Goal: Task Accomplishment & Management: Manage account settings

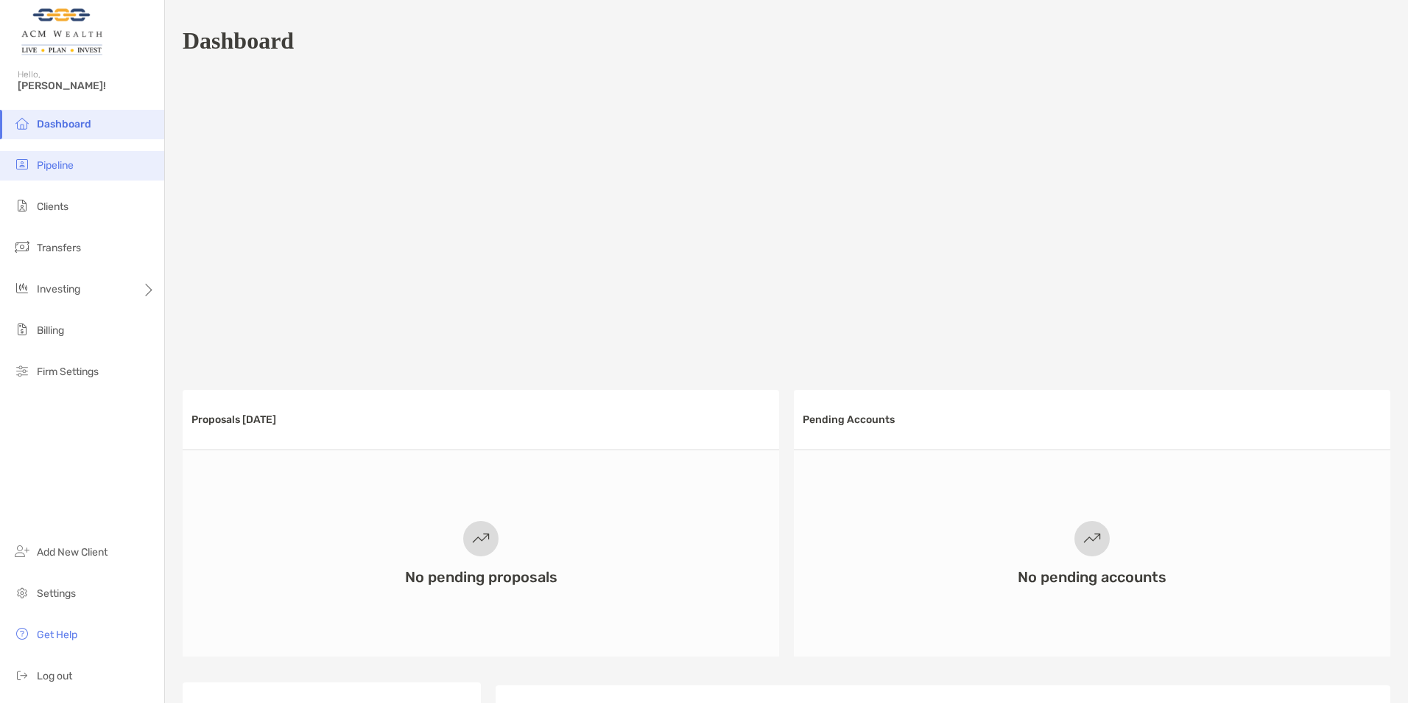
click at [55, 178] on li "Pipeline" at bounding box center [82, 165] width 164 height 29
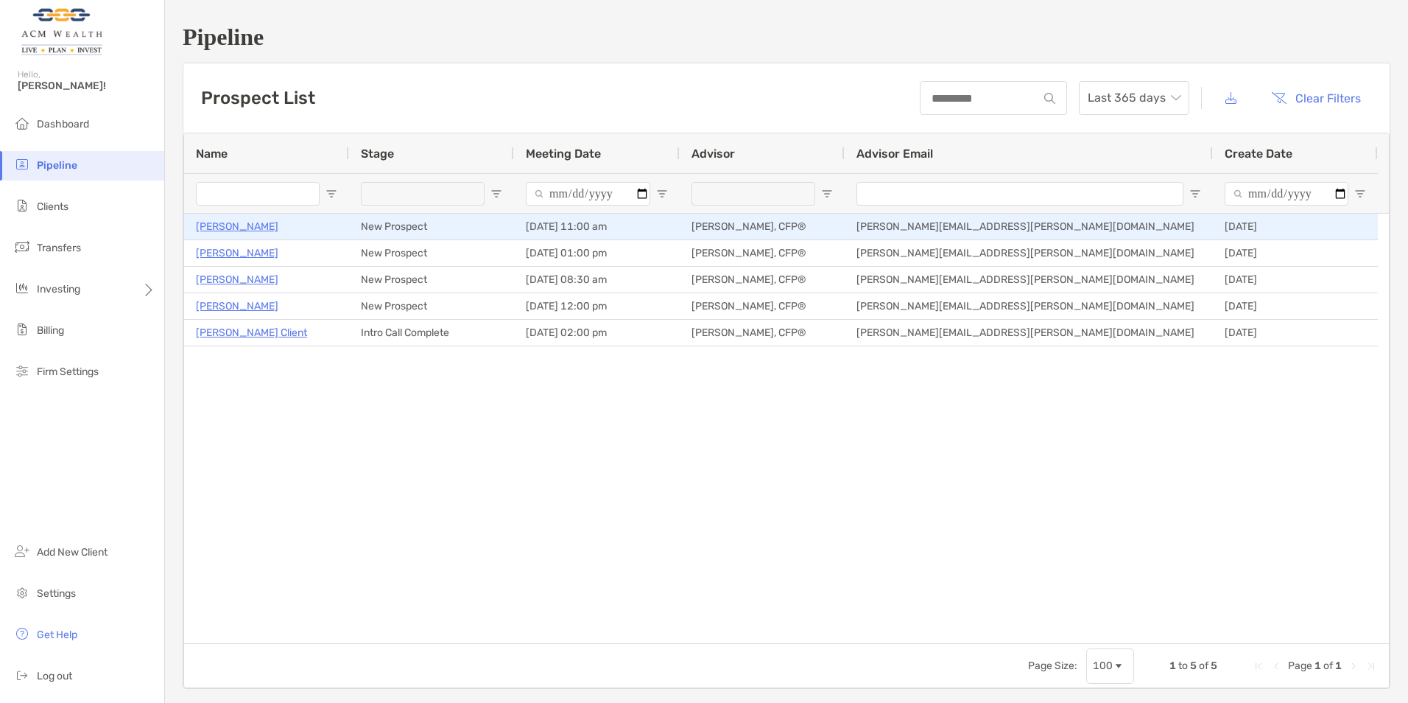
click at [225, 227] on p "[PERSON_NAME]" at bounding box center [237, 226] width 82 height 18
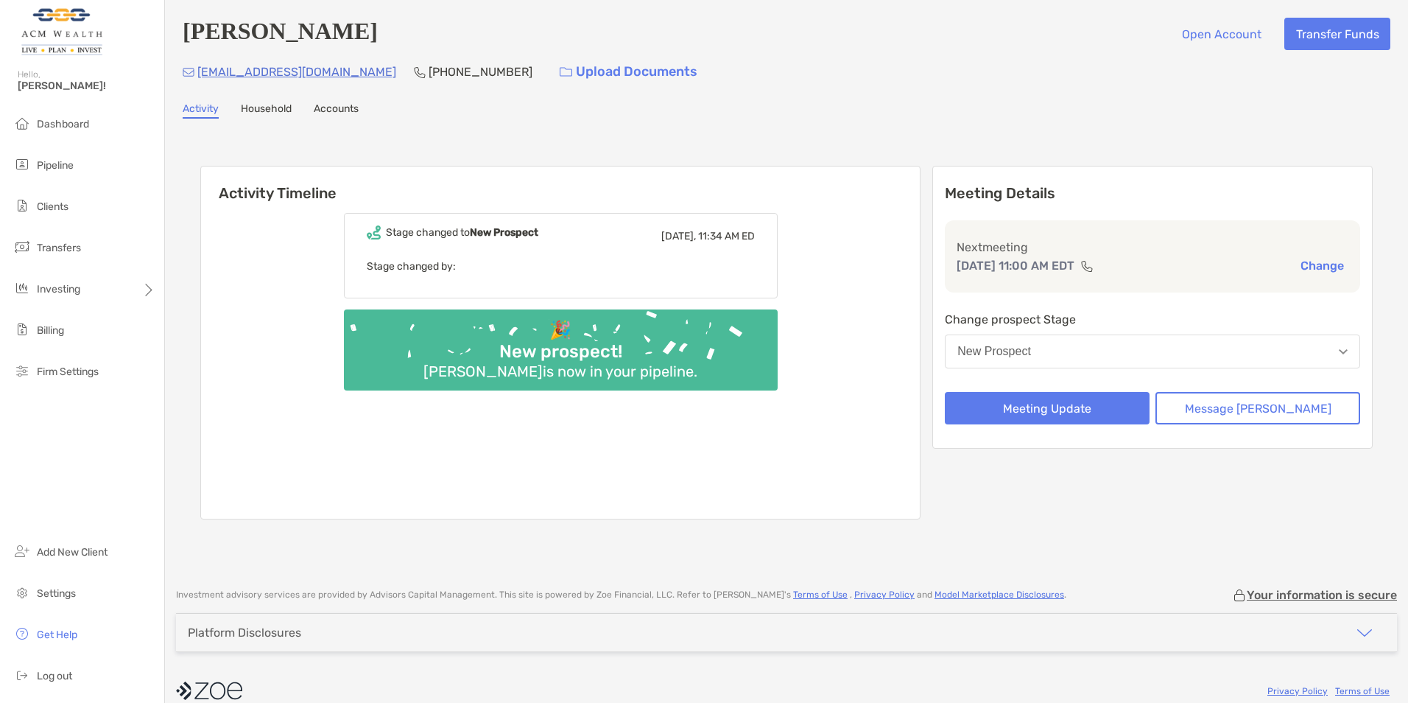
click at [314, 71] on div "mgyerman@aol.com (917) 402-4119 Upload Documents" at bounding box center [787, 72] width 1208 height 32
drag, startPoint x: 314, startPoint y: 71, endPoint x: 253, endPoint y: 71, distance: 61.1
click at [253, 71] on div "mgyerman@aol.com (917) 402-4119 Upload Documents" at bounding box center [787, 72] width 1208 height 32
drag, startPoint x: 253, startPoint y: 71, endPoint x: 210, endPoint y: 78, distance: 43.3
click at [211, 78] on p "mgyerman@aol.com" at bounding box center [296, 72] width 199 height 18
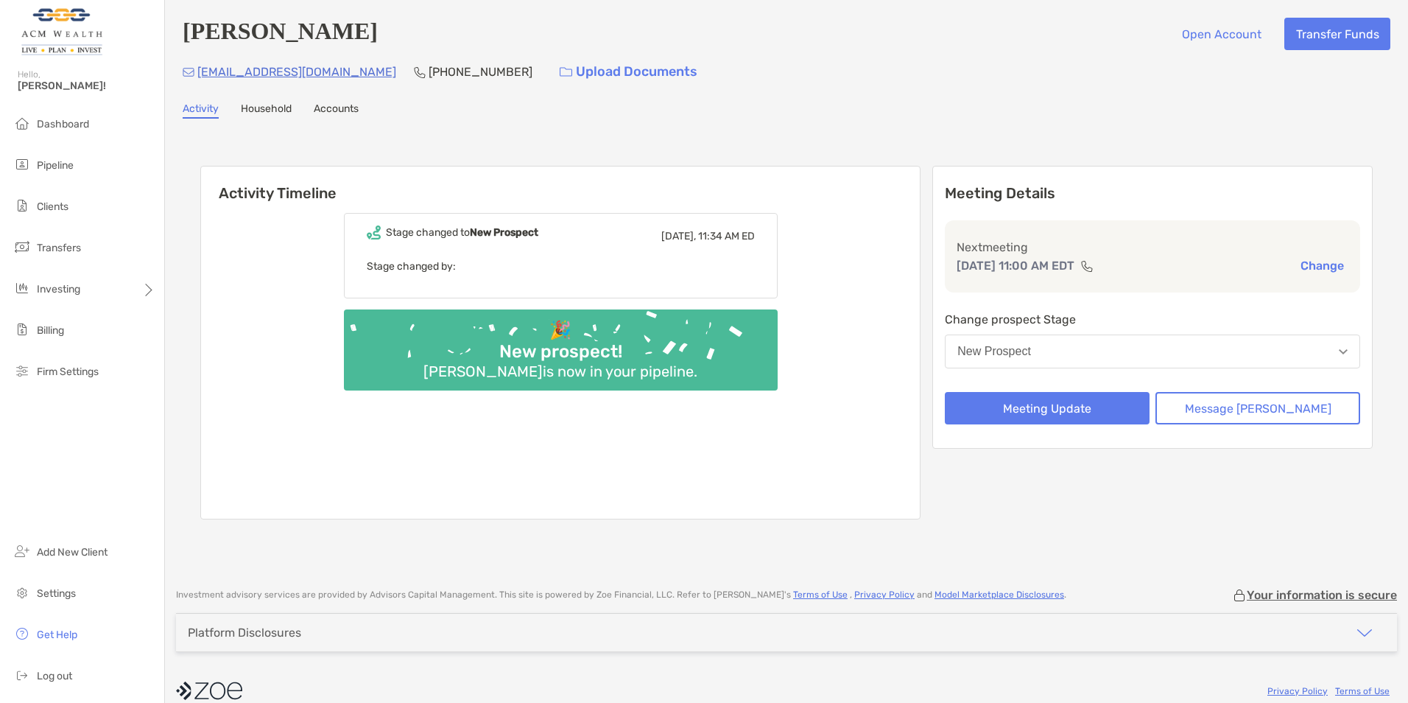
drag, startPoint x: 210, startPoint y: 78, endPoint x: 201, endPoint y: 80, distance: 9.1
click at [201, 80] on p "mgyerman@aol.com" at bounding box center [296, 72] width 199 height 18
click at [204, 81] on p "mgyerman@aol.com" at bounding box center [296, 72] width 199 height 18
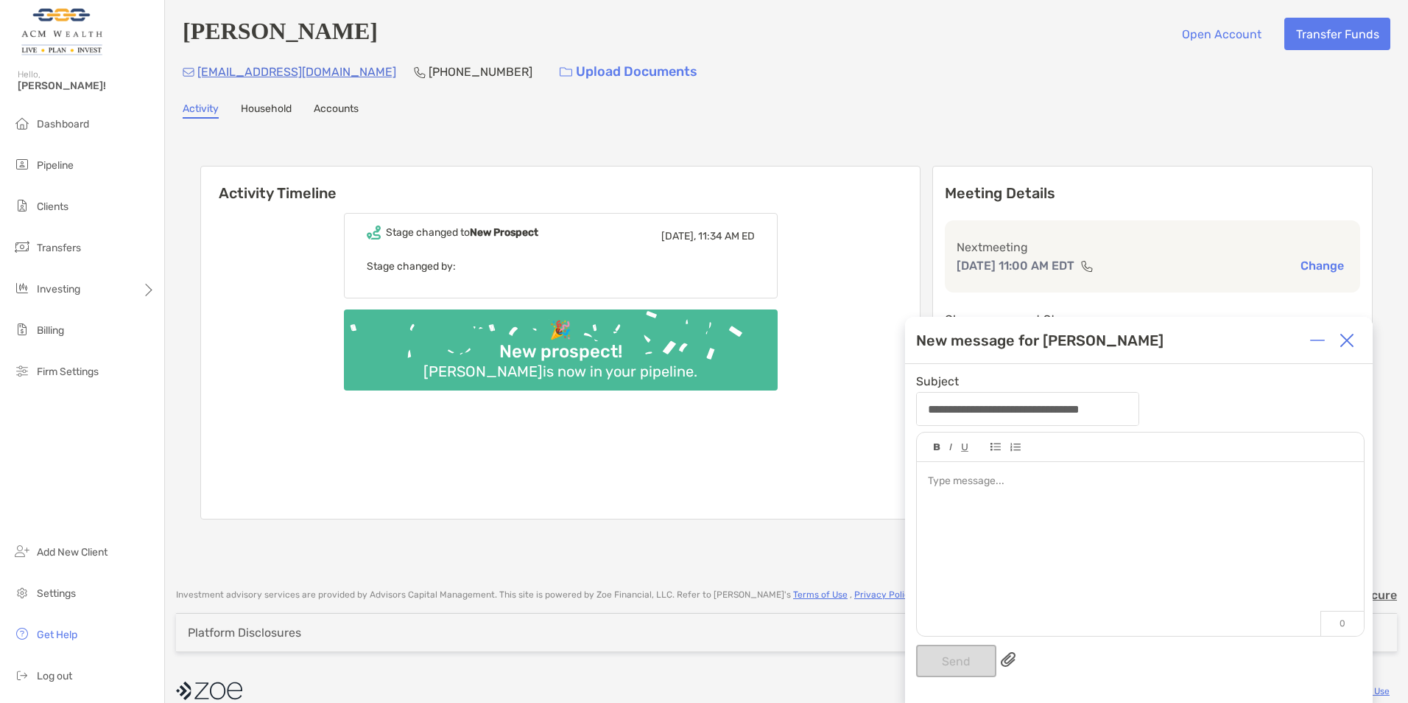
drag, startPoint x: 204, startPoint y: 82, endPoint x: 393, endPoint y: 157, distance: 203.0
click at [393, 157] on div "Activity Timeline Stage changed to New Prospect Today, 11:34 AM ED Stage change…" at bounding box center [786, 344] width 1173 height 387
click at [1341, 338] on img at bounding box center [1347, 340] width 15 height 15
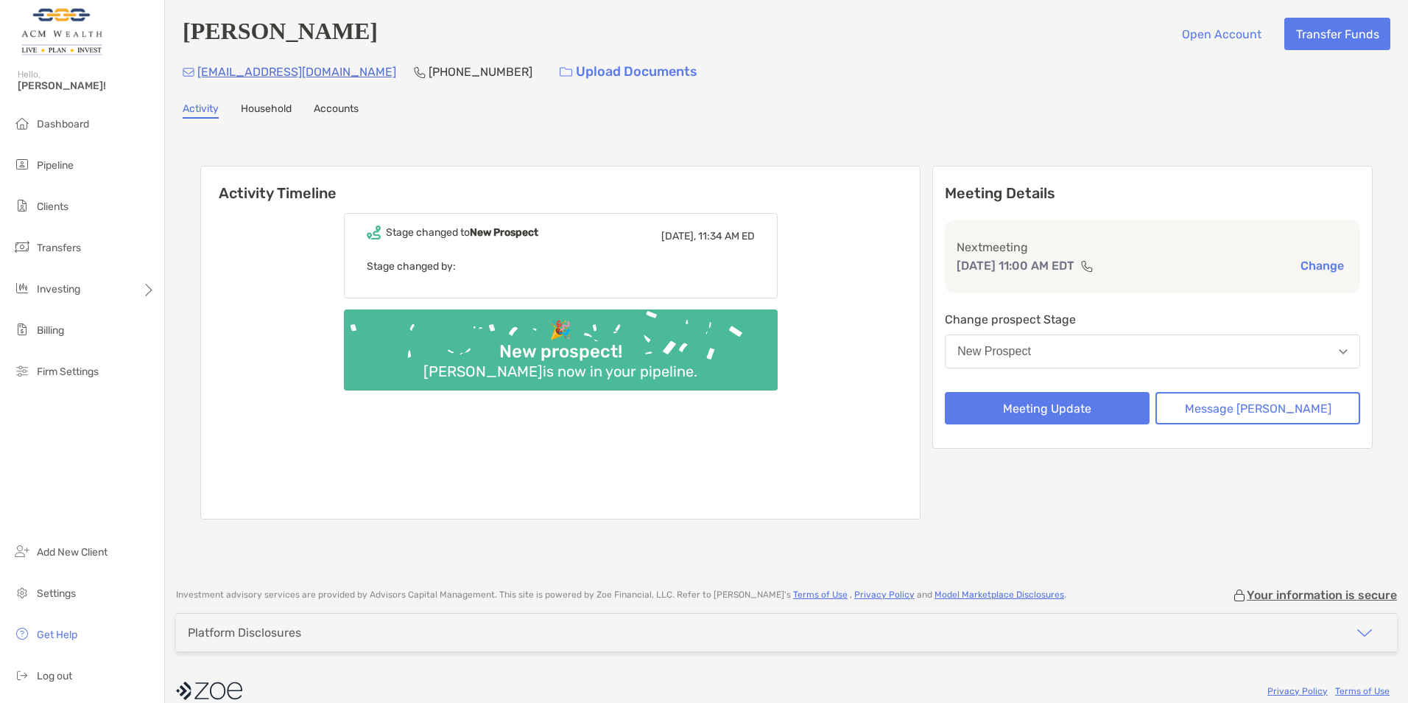
drag, startPoint x: 287, startPoint y: 68, endPoint x: 267, endPoint y: 143, distance: 77.0
click at [259, 152] on div "Activity Timeline Stage changed to New Prospect Today, 11:34 AM ED Stage change…" at bounding box center [787, 344] width 1208 height 422
drag, startPoint x: 315, startPoint y: 76, endPoint x: 200, endPoint y: 76, distance: 114.9
click at [200, 76] on div "mgyerman@aol.com (917) 402-4119 Upload Documents" at bounding box center [787, 72] width 1208 height 32
copy p "mgyerman@aol.com"
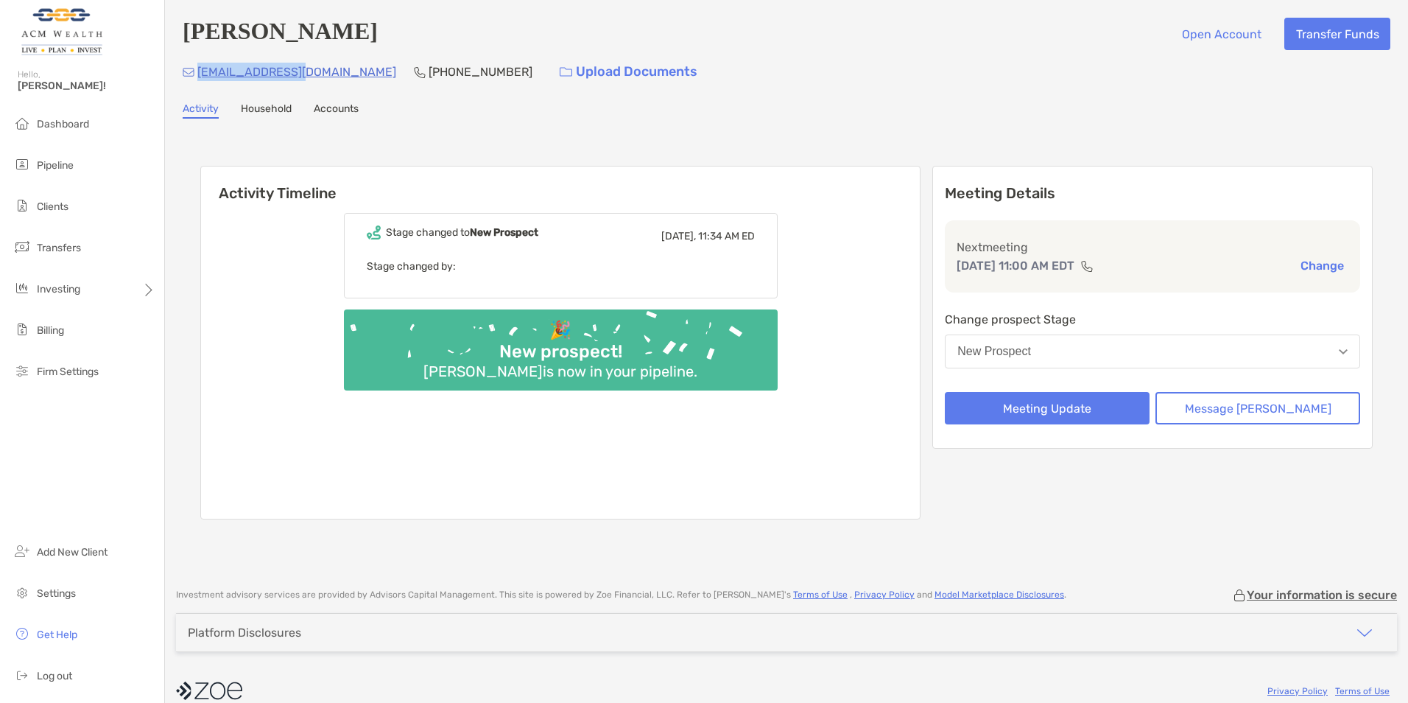
click at [322, 135] on div "Activity Timeline Stage changed to New Prospect Today, 11:34 AM ED Stage change…" at bounding box center [787, 344] width 1208 height 422
drag, startPoint x: 354, startPoint y: 40, endPoint x: 186, endPoint y: 35, distance: 168.0
click at [186, 35] on div "Gary Yerman Open Account Transfer Funds" at bounding box center [787, 34] width 1208 height 32
copy h4 "[PERSON_NAME]"
